Goal: Task Accomplishment & Management: Manage account settings

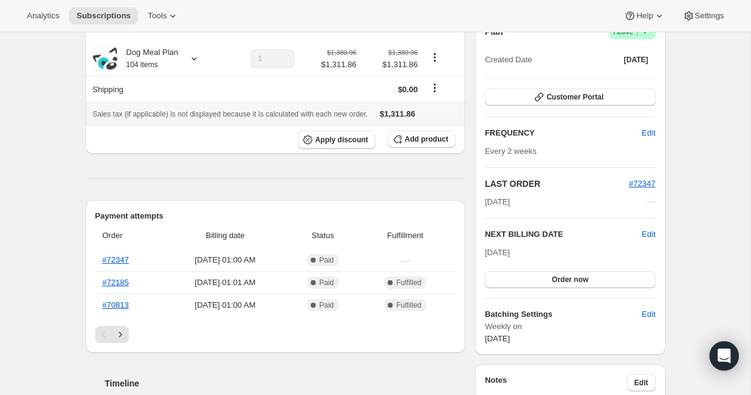
scroll to position [129, 0]
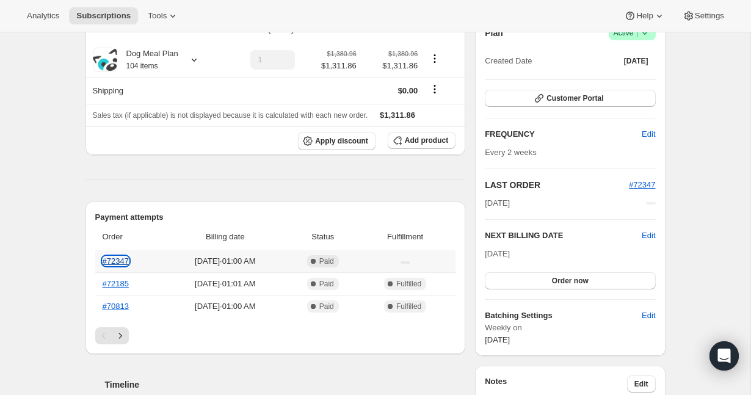
click at [113, 261] on link "#72347" at bounding box center [116, 260] width 26 height 9
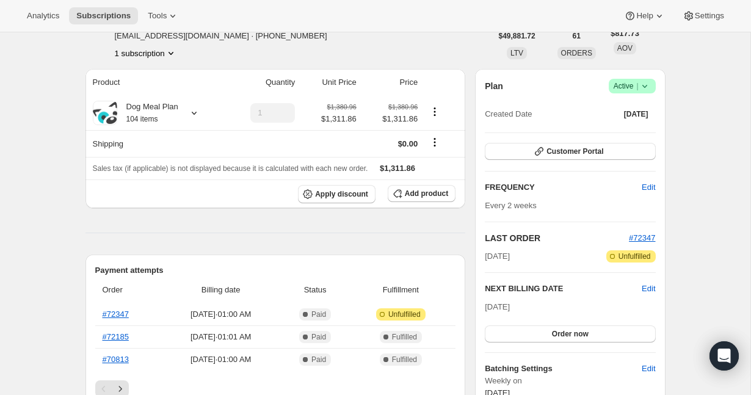
scroll to position [142, 0]
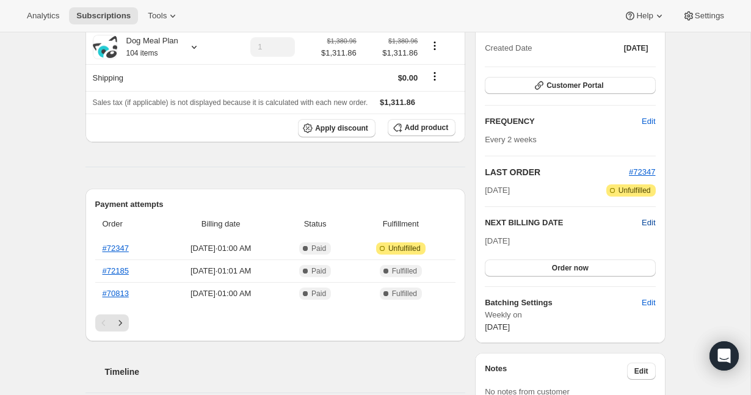
click at [649, 223] on span "Edit" at bounding box center [647, 223] width 13 height 12
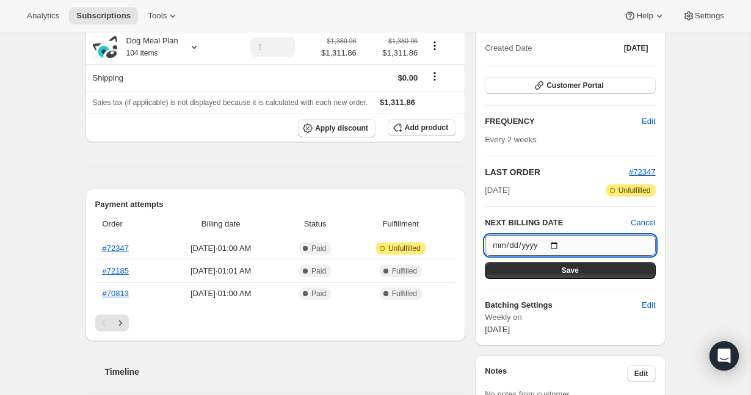
click at [557, 245] on input "2025-10-23" at bounding box center [570, 245] width 170 height 21
type input "2025-10-16"
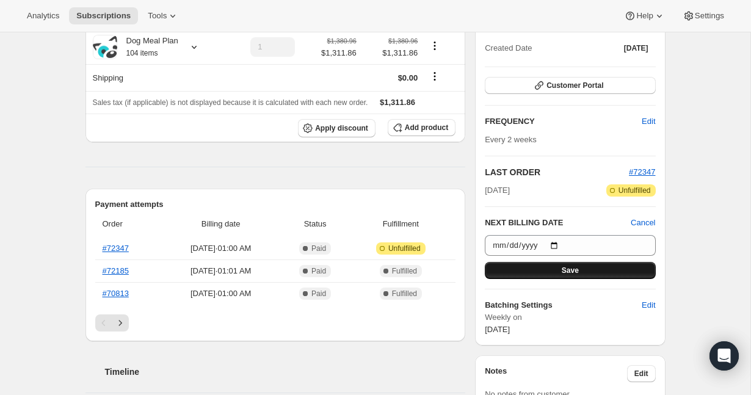
click at [544, 266] on button "Save" at bounding box center [570, 270] width 170 height 17
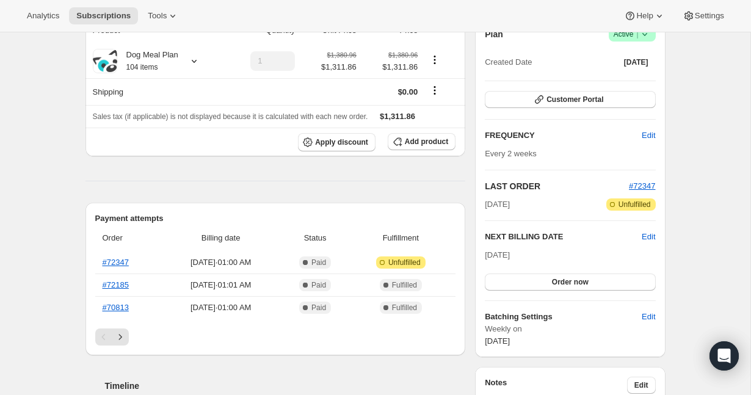
scroll to position [0, 0]
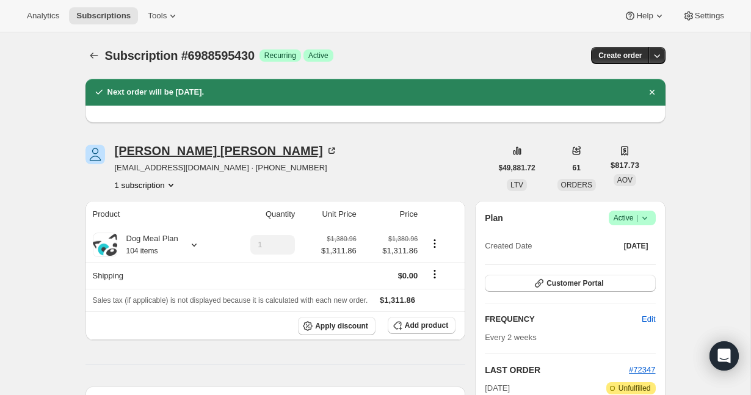
click at [167, 153] on div "Scott Barnes" at bounding box center [226, 151] width 223 height 12
